Goal: Information Seeking & Learning: Find specific fact

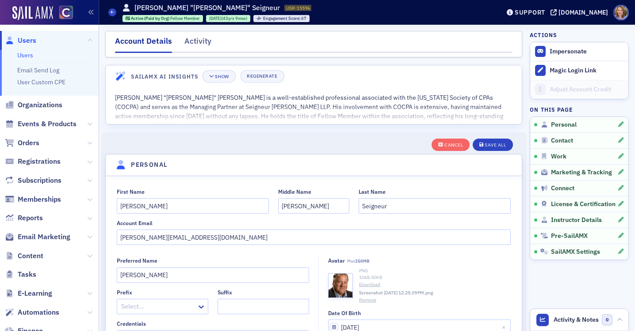
select select "US"
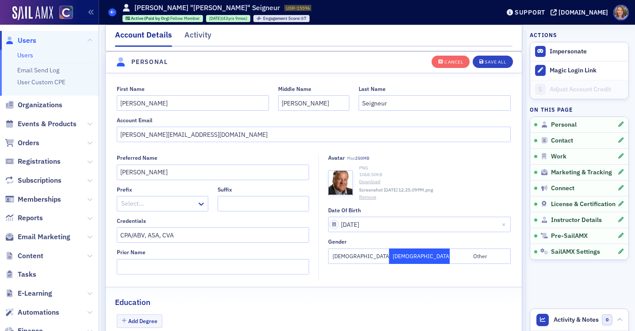
click at [113, 13] on icon at bounding box center [112, 12] width 4 height 4
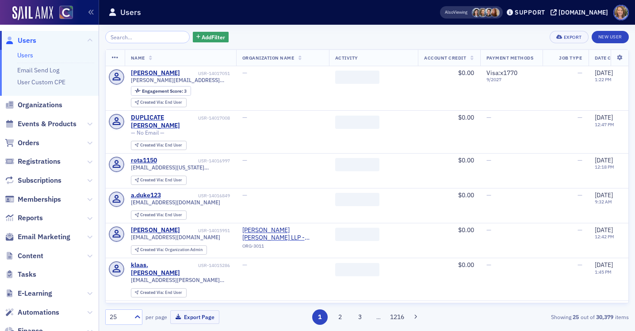
click at [122, 34] on input "search" at bounding box center [147, 37] width 84 height 12
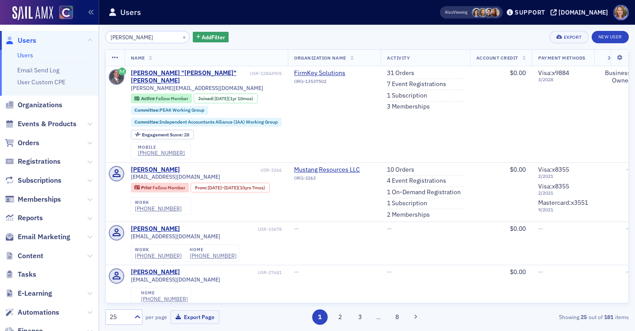
drag, startPoint x: 155, startPoint y: 38, endPoint x: 105, endPoint y: 39, distance: 49.5
click at [105, 39] on input "[PERSON_NAME]" at bounding box center [147, 37] width 84 height 12
type input "[PERSON_NAME]"
